Goal: Find specific page/section: Find specific page/section

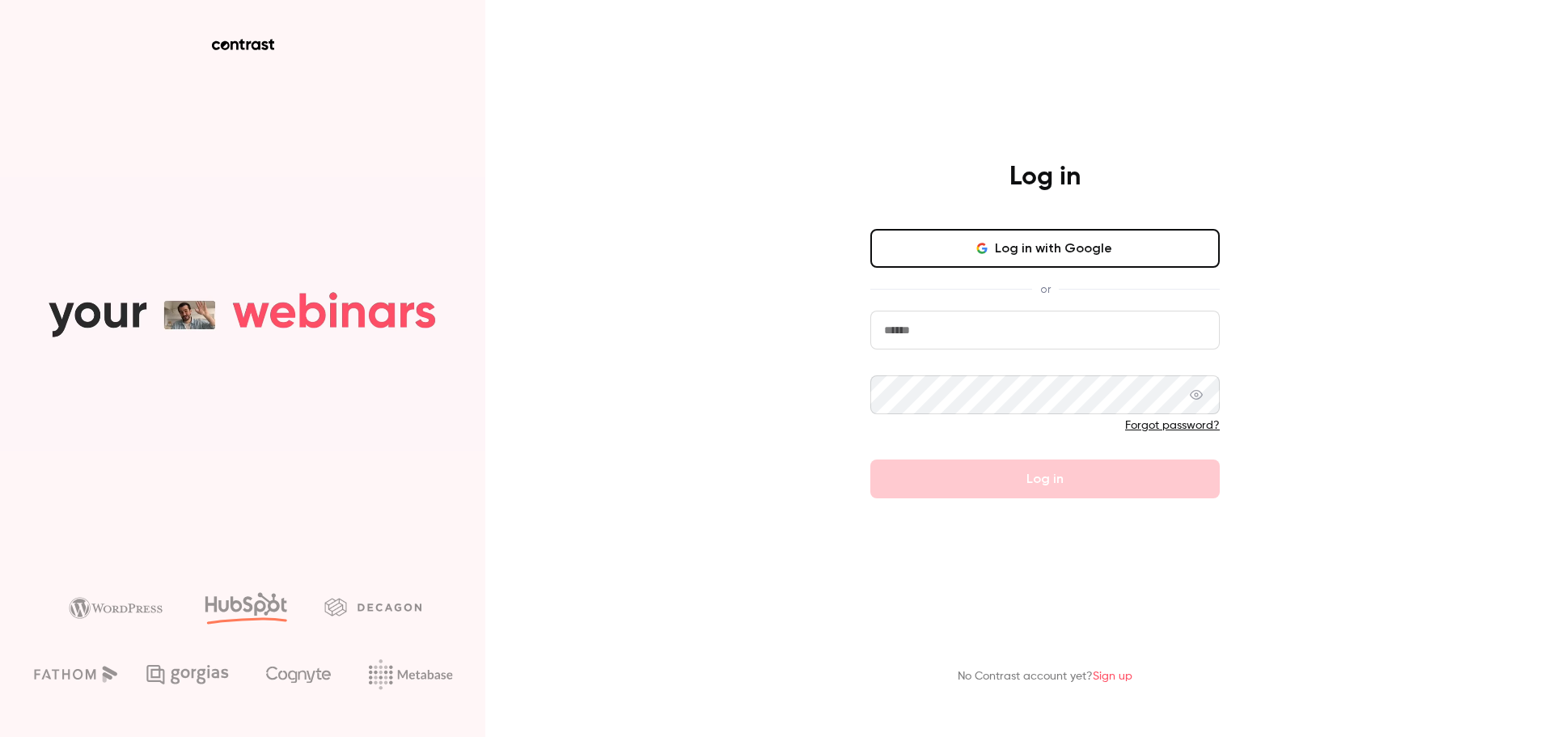
click at [1045, 234] on button "Log in with Google" at bounding box center [1044, 248] width 349 height 39
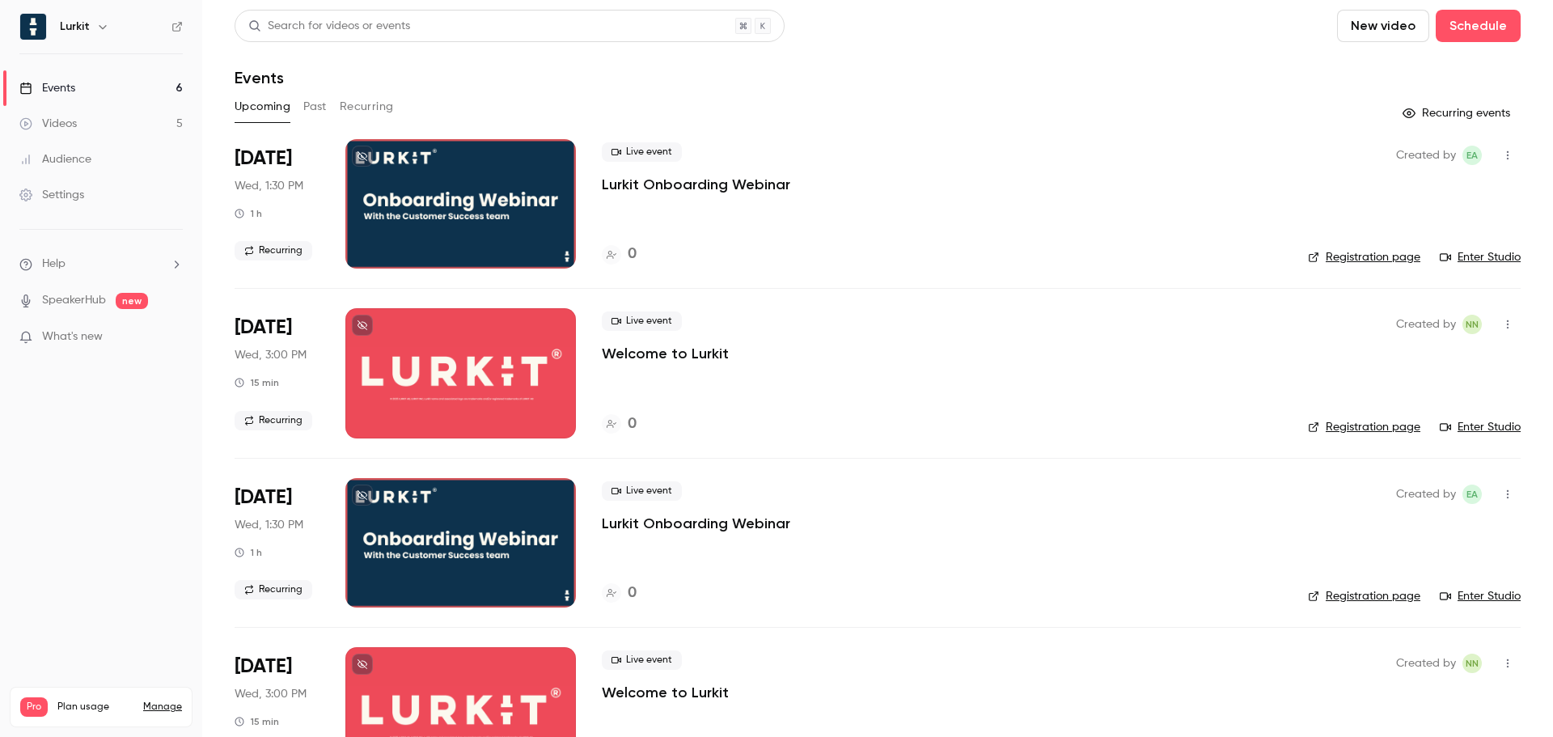
click at [310, 100] on button "Past" at bounding box center [314, 107] width 23 height 26
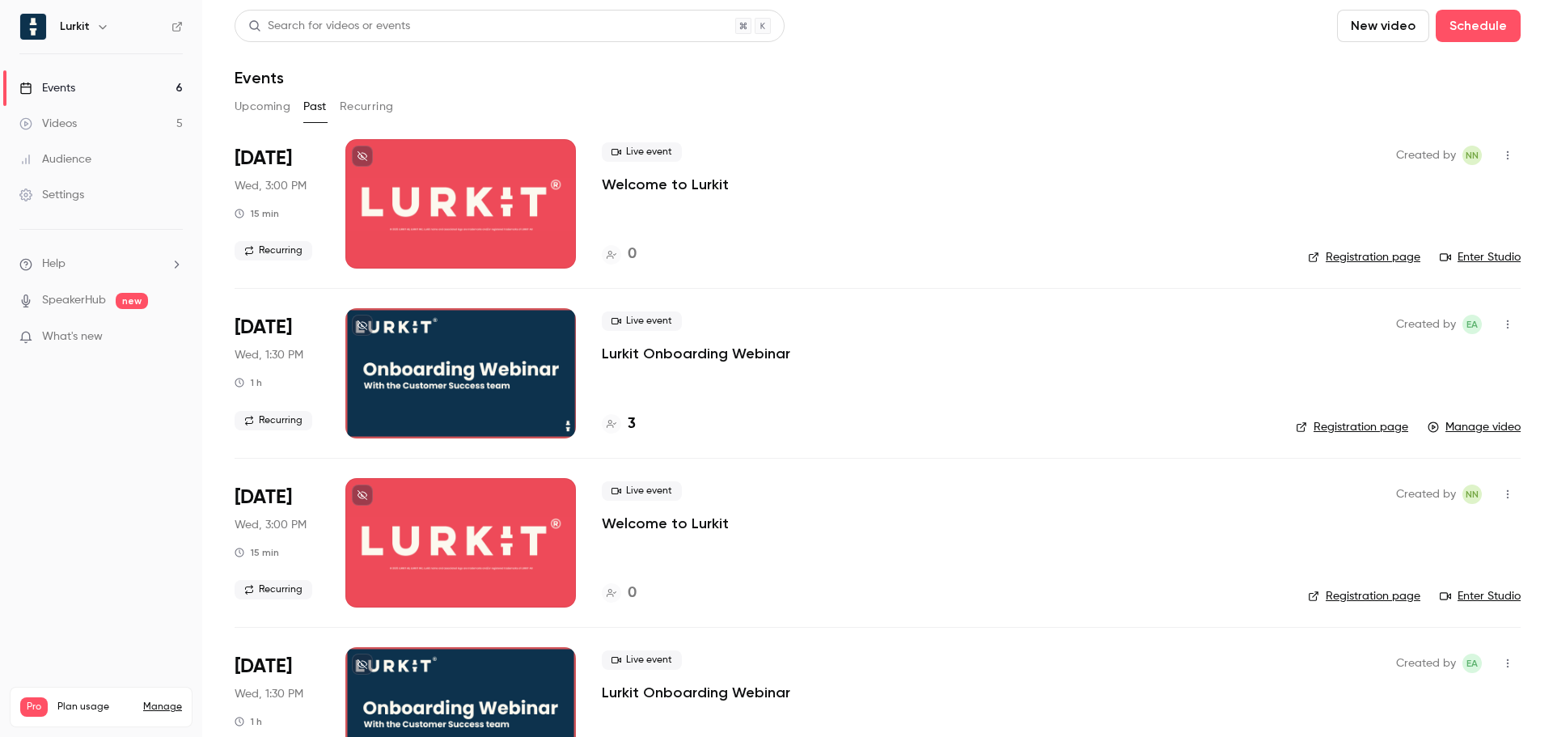
click at [940, 231] on div "Live event Welcome to Lurkit 0" at bounding box center [942, 203] width 680 height 129
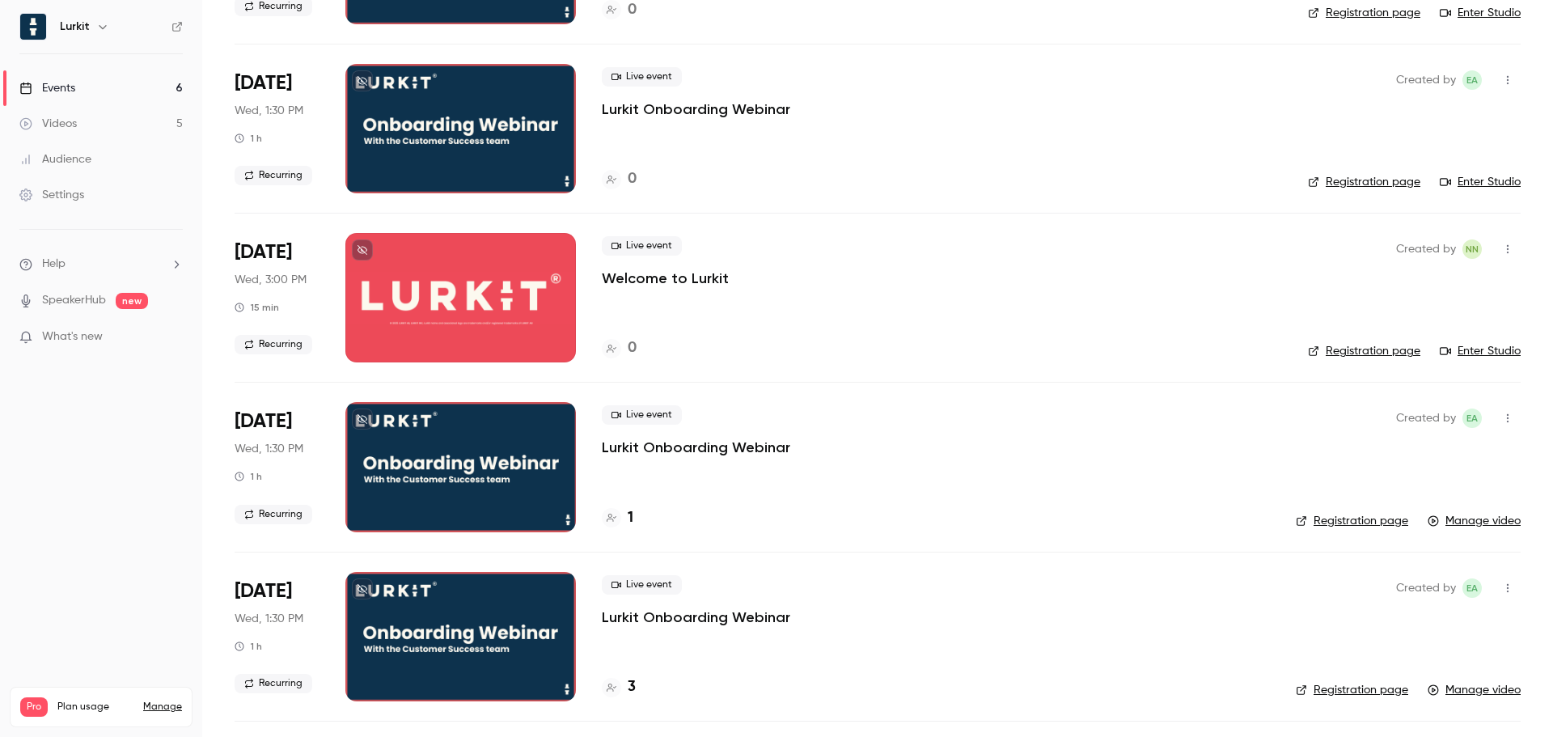
scroll to position [1618, 0]
